Goal: Information Seeking & Learning: Learn about a topic

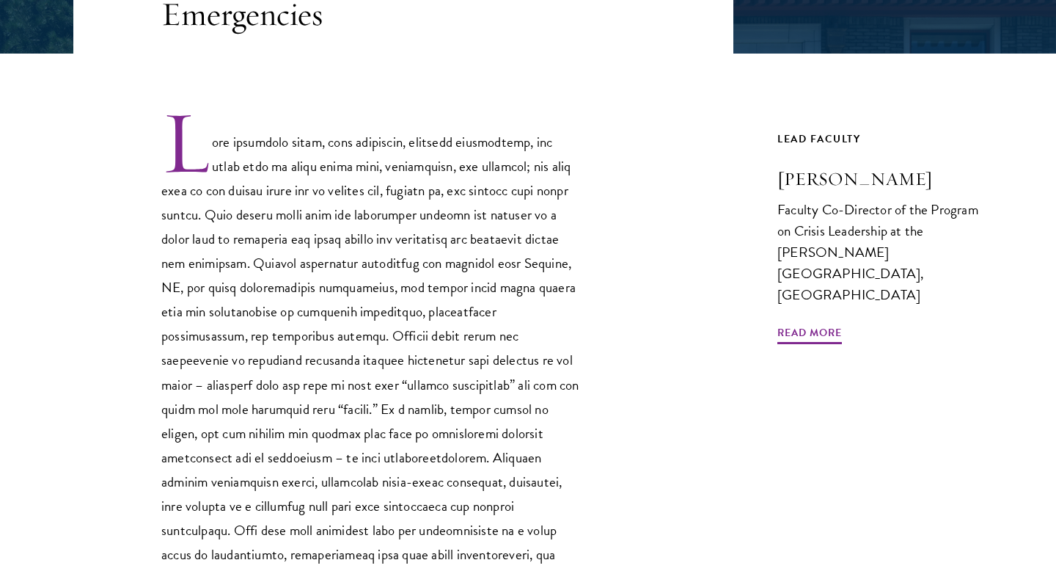
scroll to position [409, 0]
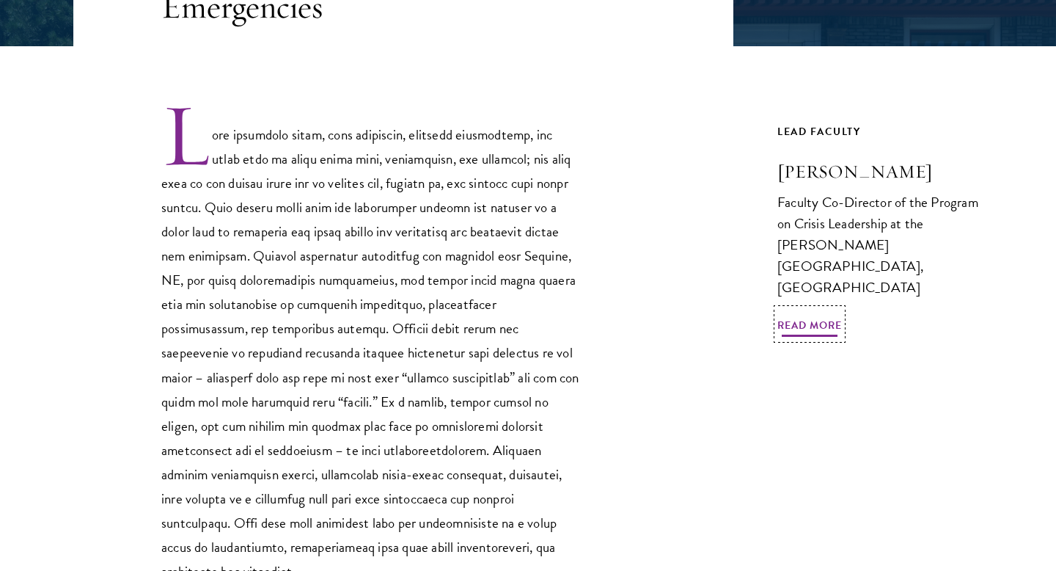
click at [817, 316] on span "Read More" at bounding box center [810, 327] width 65 height 23
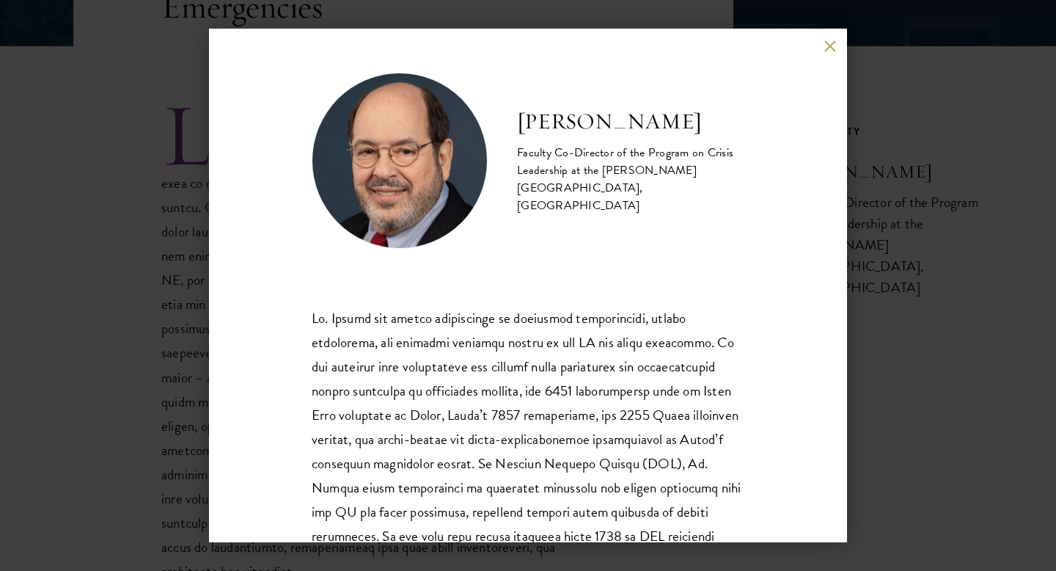
drag, startPoint x: 519, startPoint y: 134, endPoint x: 745, endPoint y: 213, distance: 239.2
click at [745, 213] on div "[PERSON_NAME] Faculty Co-Director of the Program on Crisis Leadership at the [P…" at bounding box center [528, 285] width 638 height 513
copy div "[PERSON_NAME] Faculty Co-Director of the Program on Crisis Leadership at the [P…"
click at [577, 131] on h2 "[PERSON_NAME]" at bounding box center [630, 121] width 227 height 29
drag, startPoint x: 519, startPoint y: 130, endPoint x: 775, endPoint y: 139, distance: 255.4
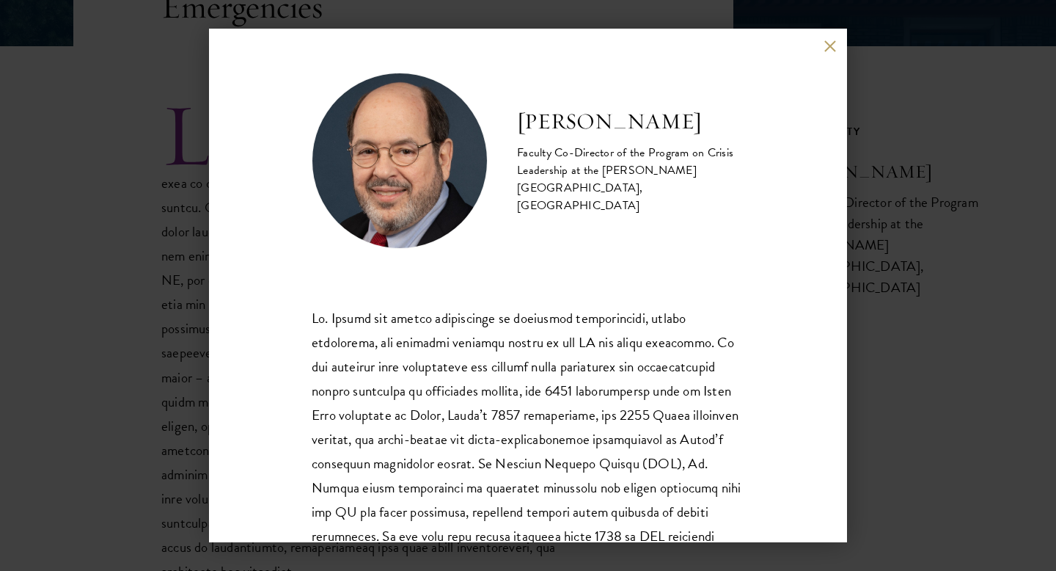
click at [775, 139] on div "[PERSON_NAME] Faculty Co-Director of the Program on Crisis Leadership at the [P…" at bounding box center [528, 285] width 638 height 513
copy h2 "[PERSON_NAME]"
click at [151, 295] on div "[PERSON_NAME] Faculty Co-Director of the Program on Crisis Leadership at the [P…" at bounding box center [528, 285] width 1056 height 571
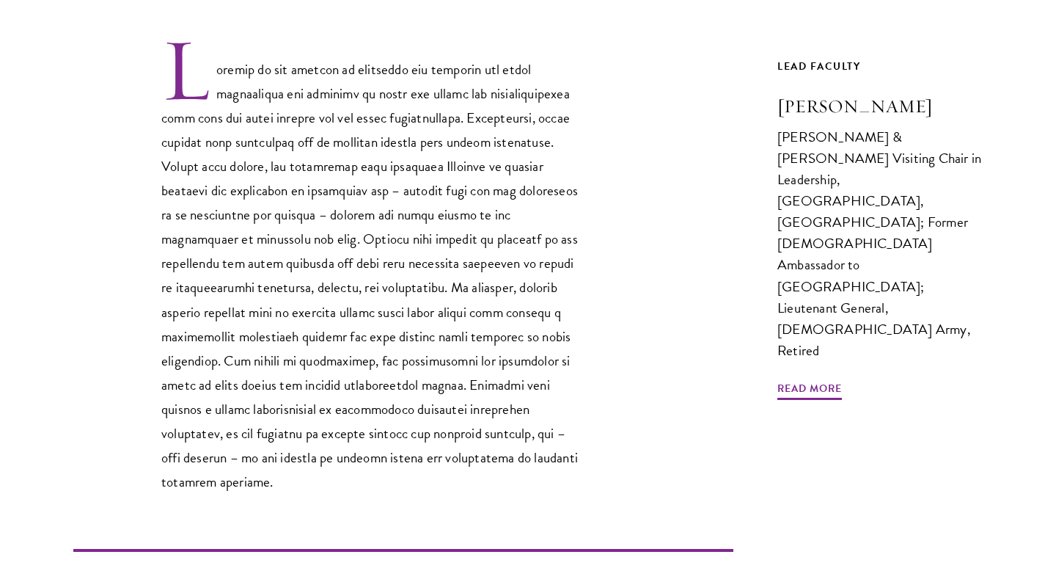
scroll to position [488, 0]
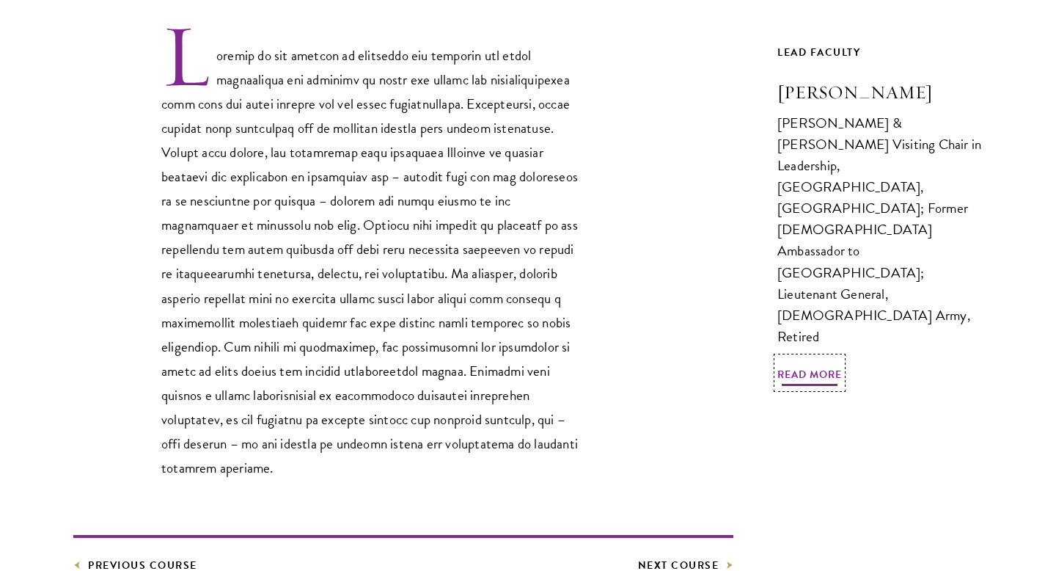
click at [828, 365] on span "Read More" at bounding box center [810, 376] width 65 height 23
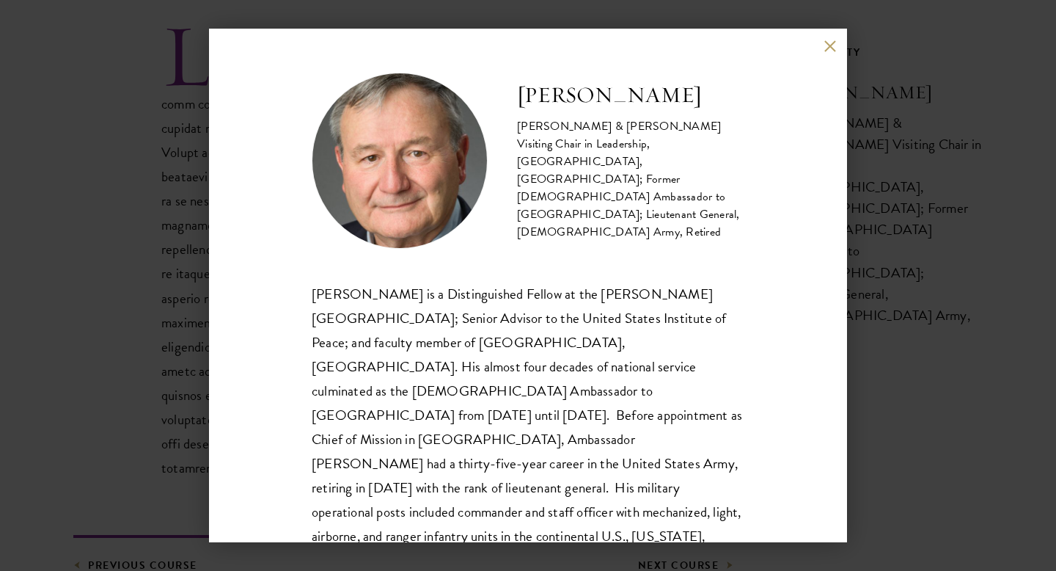
copy h2 "Karl Eikenberry"
drag, startPoint x: 516, startPoint y: 117, endPoint x: 679, endPoint y: 126, distance: 162.4
click at [679, 110] on h2 "Karl Eikenberry" at bounding box center [630, 95] width 227 height 29
click at [109, 249] on div "Karl Eikenberry Johnson & Johnson Visiting Chair in Leadership, Schwarzman Coll…" at bounding box center [528, 285] width 1056 height 571
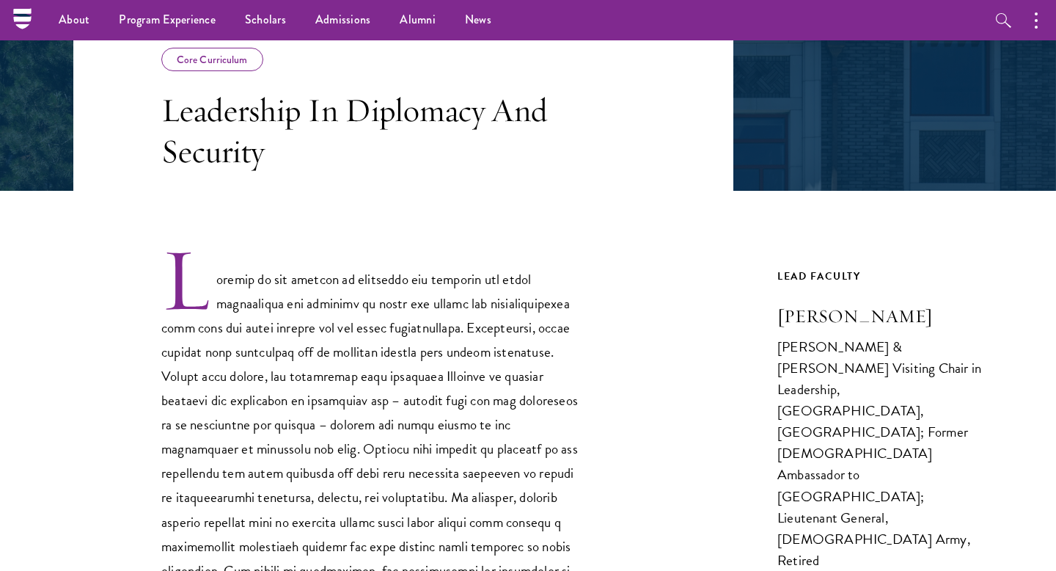
scroll to position [84, 0]
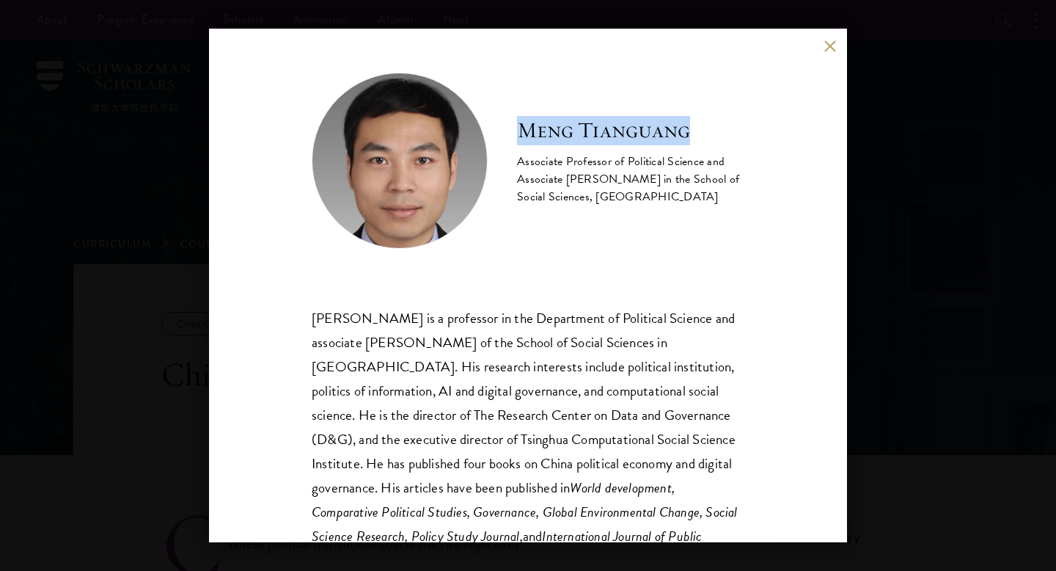
drag, startPoint x: 694, startPoint y: 131, endPoint x: 518, endPoint y: 131, distance: 176.1
click at [518, 131] on h2 "Meng Tianguang" at bounding box center [630, 130] width 227 height 29
copy h2 "Meng Tianguang"
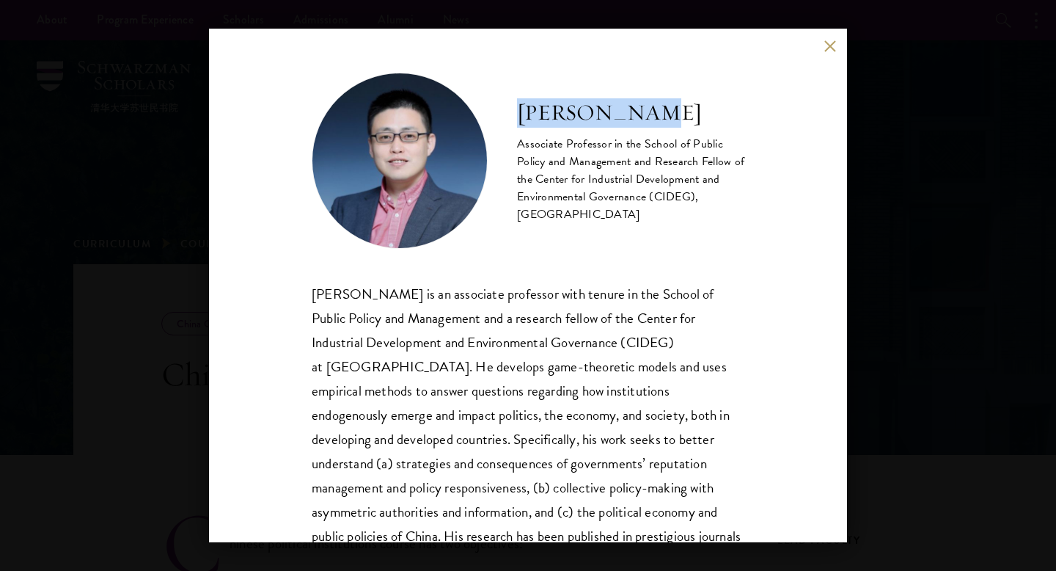
drag, startPoint x: 665, startPoint y: 111, endPoint x: 509, endPoint y: 109, distance: 155.5
click at [509, 109] on div "Chen Jidong Associate Professor in the School of Public Policy and Management a…" at bounding box center [528, 161] width 433 height 176
